Goal: Information Seeking & Learning: Learn about a topic

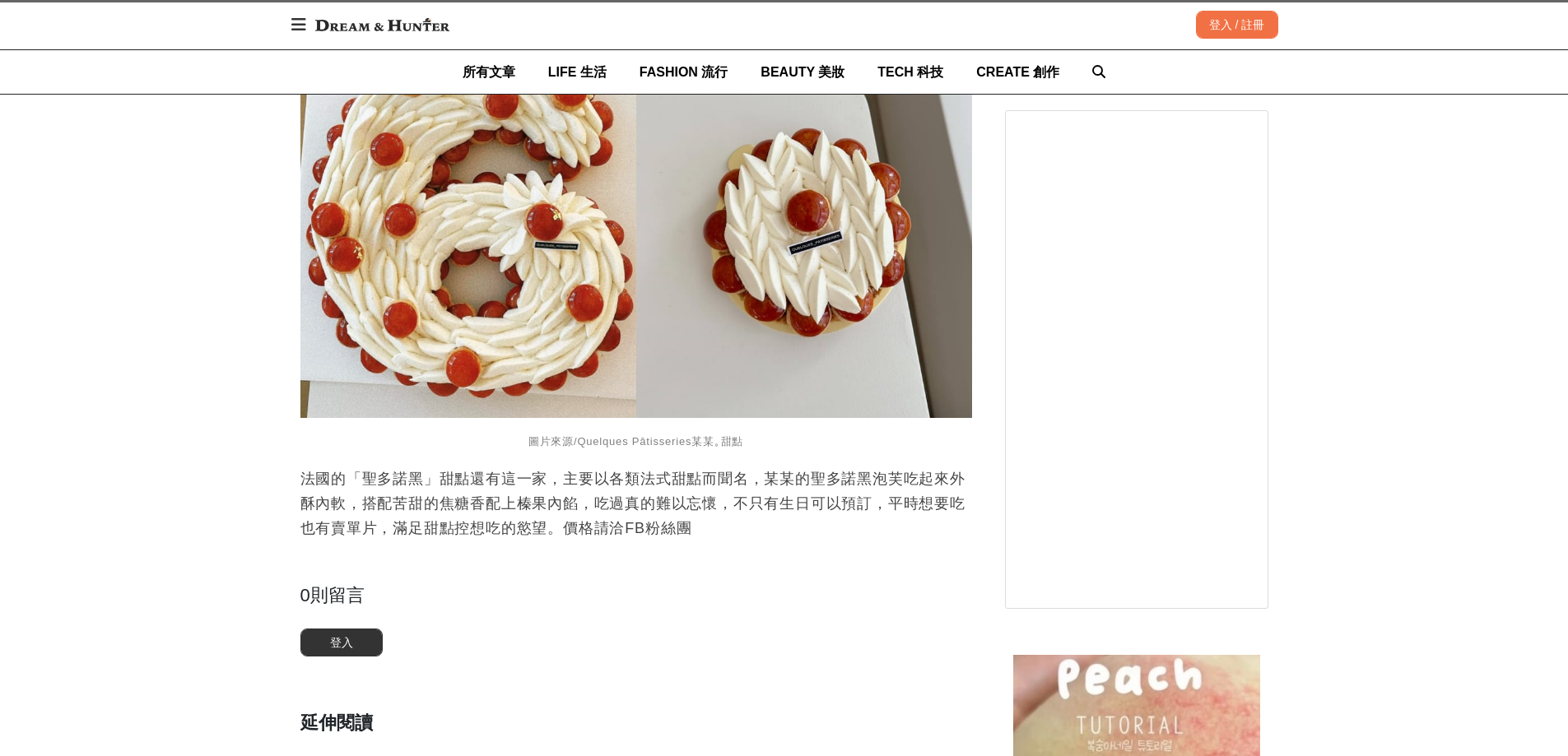
scroll to position [5512, 0]
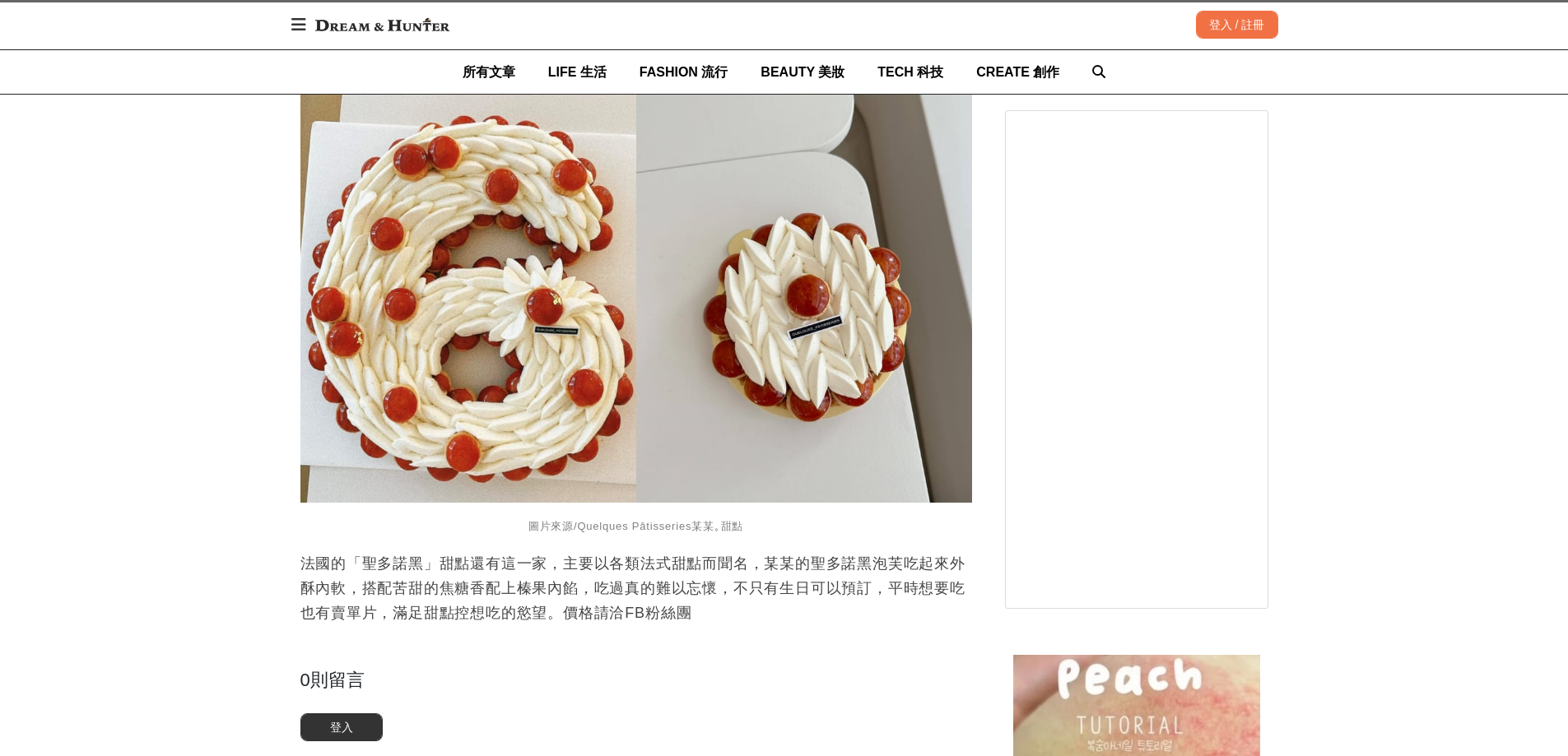
click at [378, 558] on p "法國的「聖多諾黑」甜點還有這一家，主要以各類法式甜點而聞名，某某的聖多諾黑泡芙吃起來外酥內軟，搭配苦甜的焦糖香配上榛果內餡，吃過真的難以忘懷，不只有生日可以預…" at bounding box center [636, 588] width 672 height 74
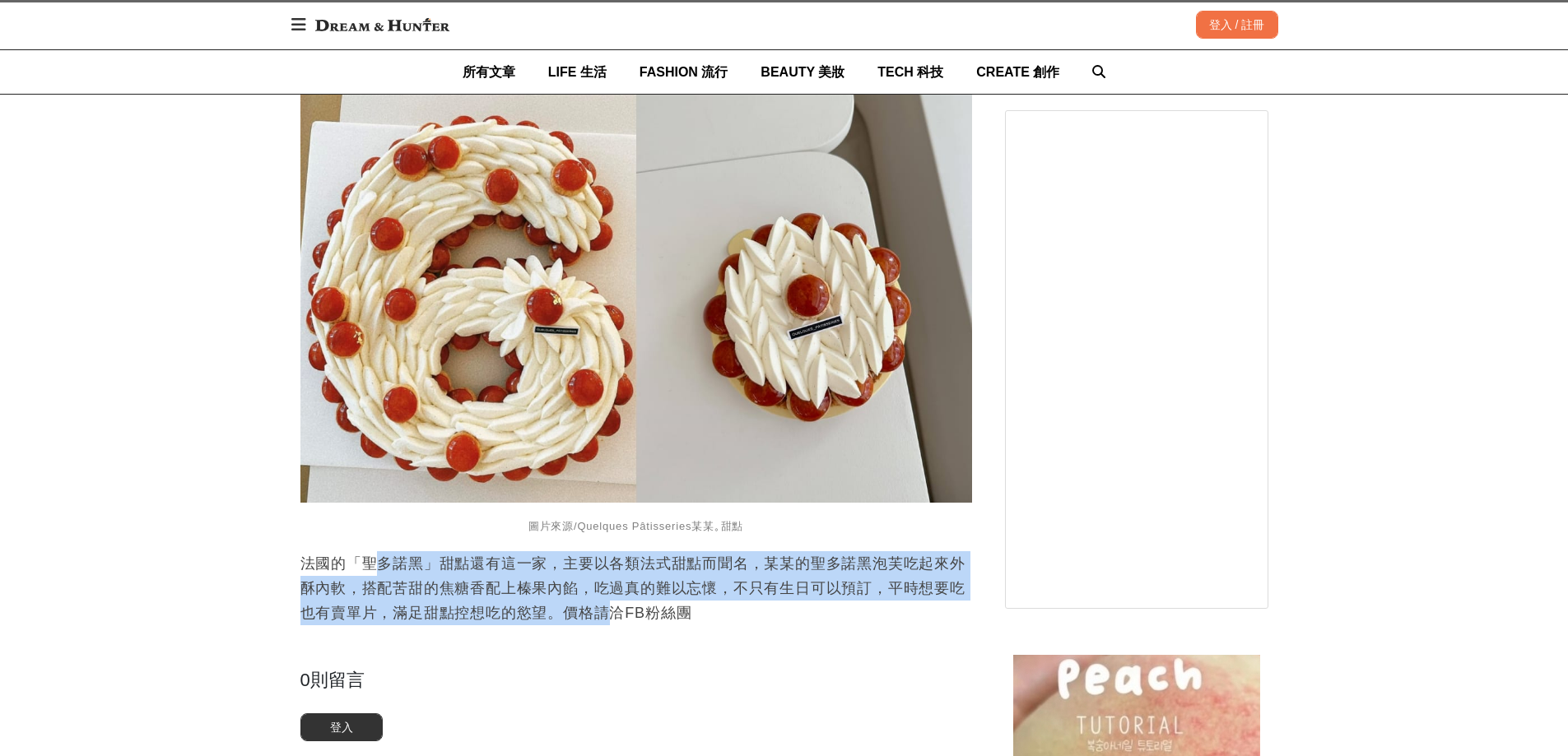
drag, startPoint x: 379, startPoint y: 569, endPoint x: 675, endPoint y: 594, distance: 297.1
click at [616, 609] on p "法國的「聖多諾黑」甜點還有這一家，主要以各類法式甜點而聞名，某某的聖多諾黑泡芙吃起來外酥內軟，搭配苦甜的焦糖香配上榛果內餡，吃過真的難以忘懷，不只有生日可以預…" at bounding box center [636, 588] width 672 height 74
click at [679, 594] on p "法國的「聖多諾黑」甜點還有這一家，主要以各類法式甜點而聞名，某某的聖多諾黑泡芙吃起來外酥內軟，搭配苦甜的焦糖香配上榛果內餡，吃過真的難以忘懷，不只有生日可以預…" at bounding box center [636, 588] width 672 height 74
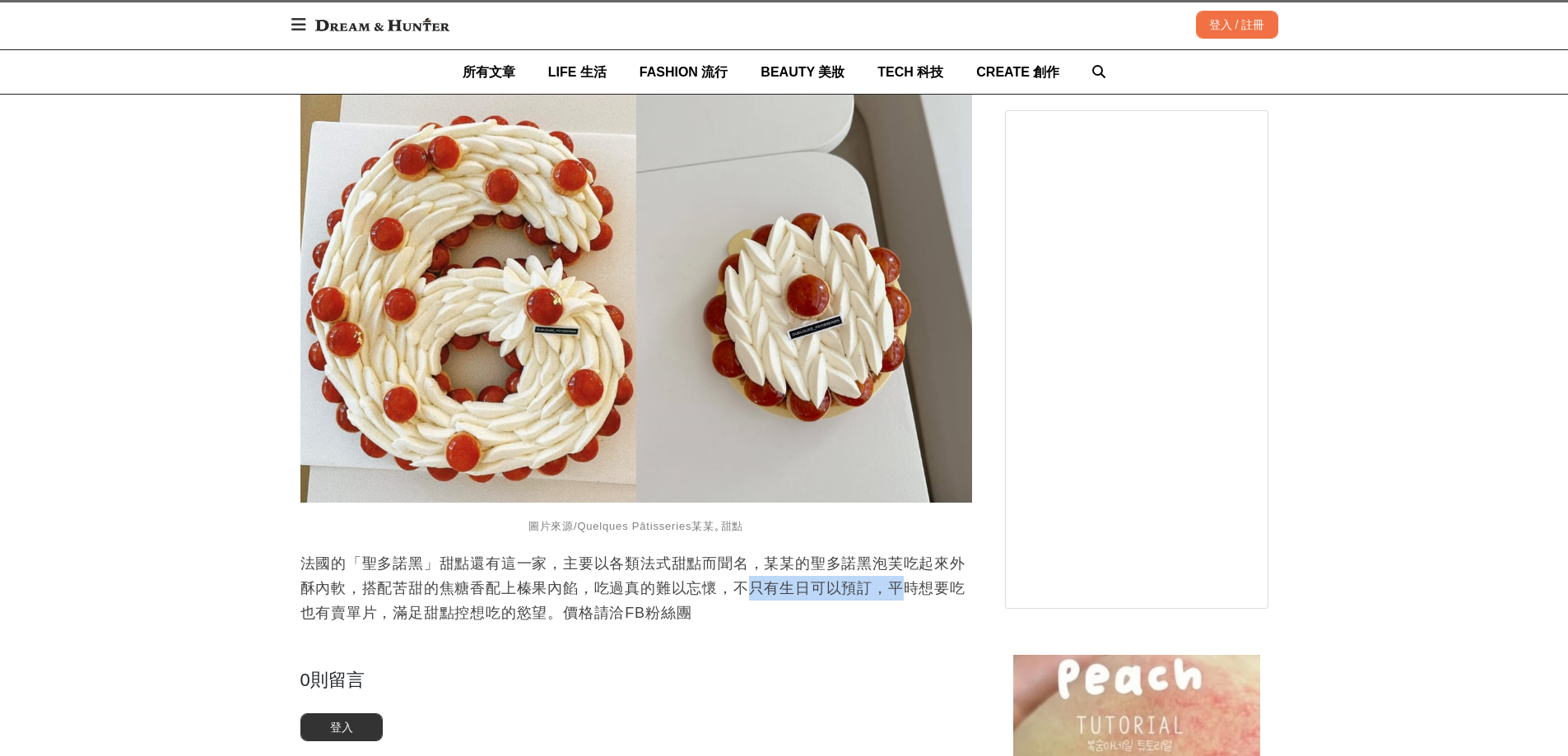
drag, startPoint x: 755, startPoint y: 597, endPoint x: 906, endPoint y: 600, distance: 151.0
click at [906, 600] on p "法國的「聖多諾黑」甜點還有這一家，主要以各類法式甜點而聞名，某某的聖多諾黑泡芙吃起來外酥內軟，搭配苦甜的焦糖香配上榛果內餡，吃過真的難以忘懷，不只有生日可以預…" at bounding box center [636, 588] width 672 height 74
drag, startPoint x: 362, startPoint y: 563, endPoint x: 420, endPoint y: 574, distance: 59.0
click at [420, 574] on p "法國的「聖多諾黑」甜點還有這一家，主要以各類法式甜點而聞名，某某的聖多諾黑泡芙吃起來外酥內軟，搭配苦甜的焦糖香配上榛果內餡，吃過真的難以忘懷，不只有生日可以預…" at bounding box center [636, 588] width 672 height 74
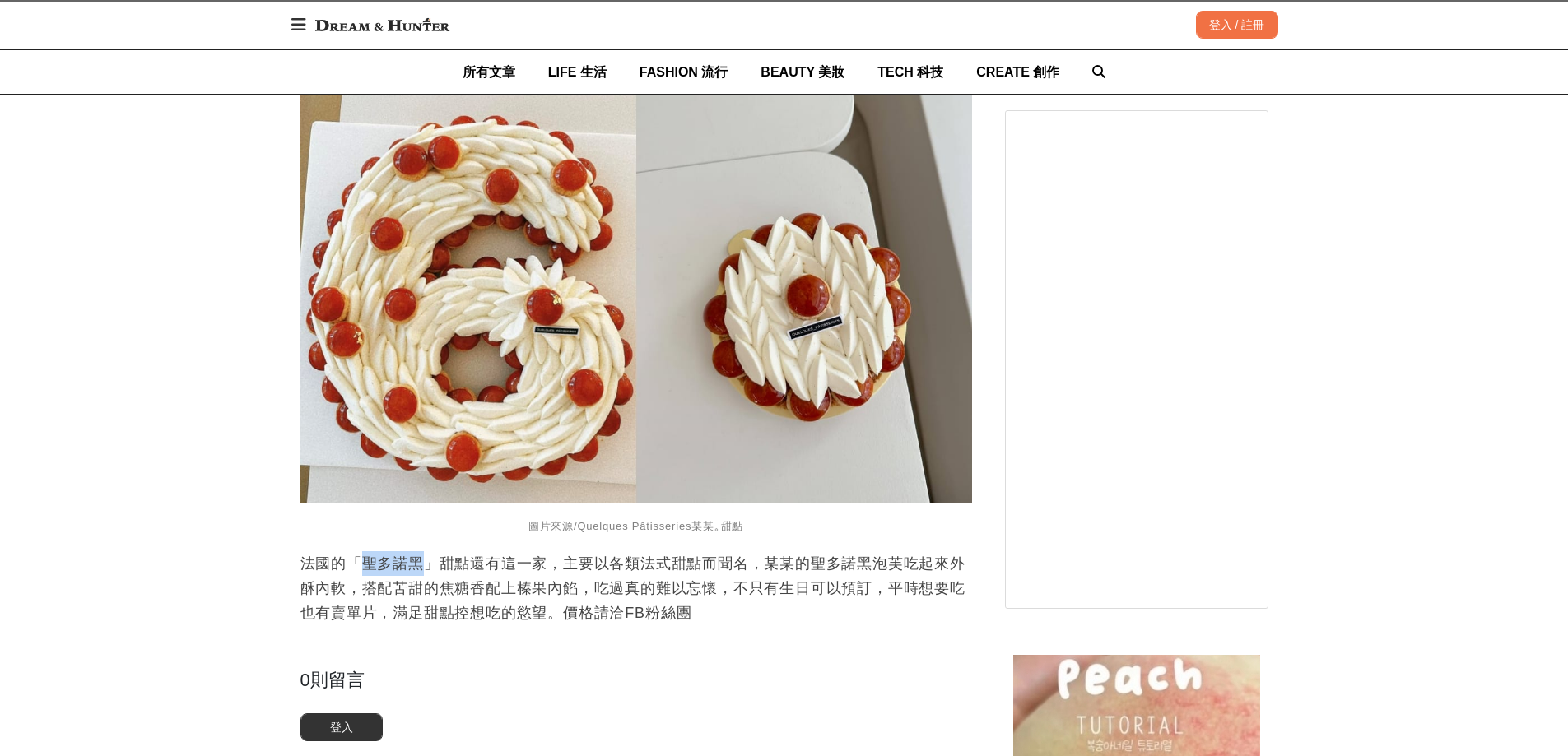
copy p "聖多諾黑"
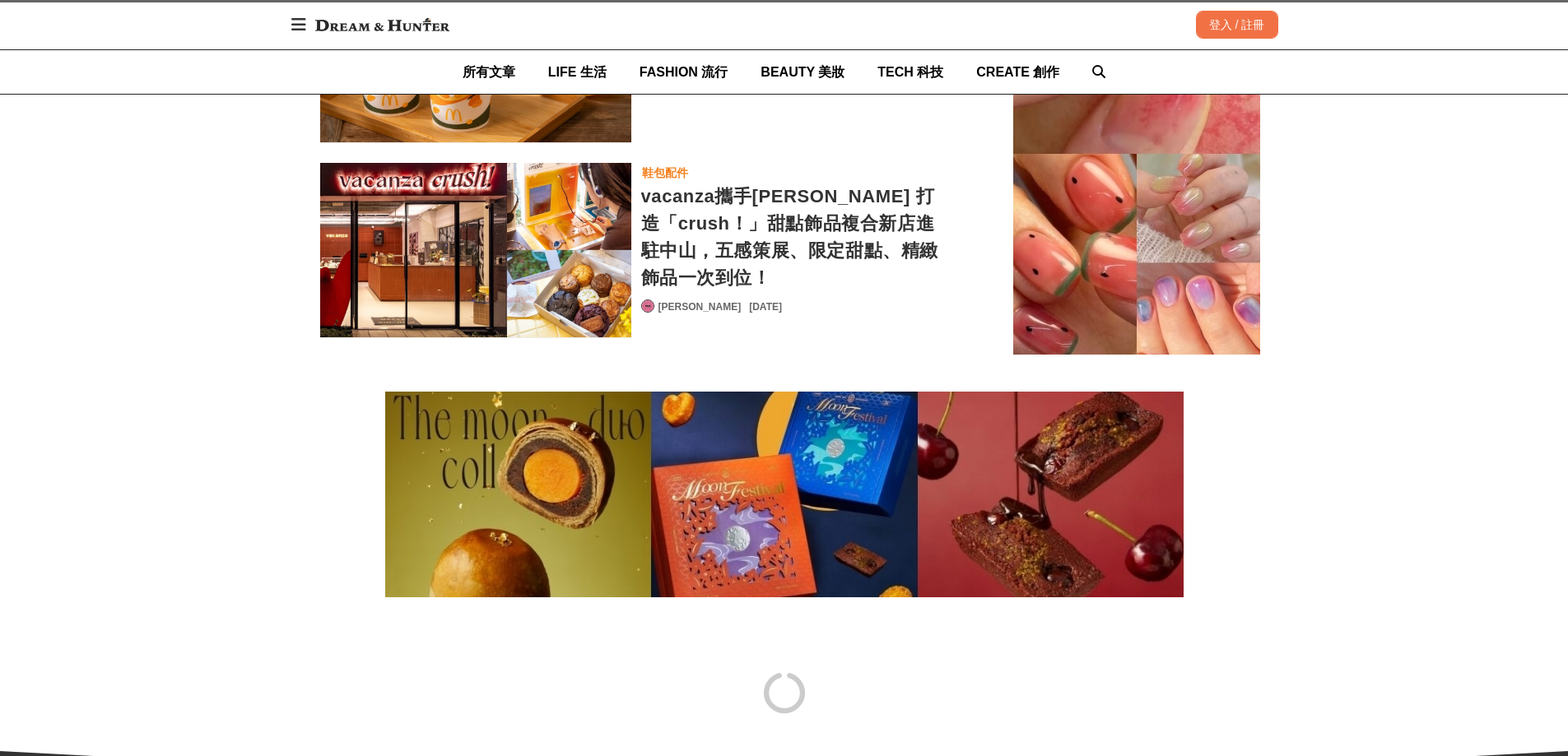
scroll to position [6686, 0]
